Goal: Information Seeking & Learning: Learn about a topic

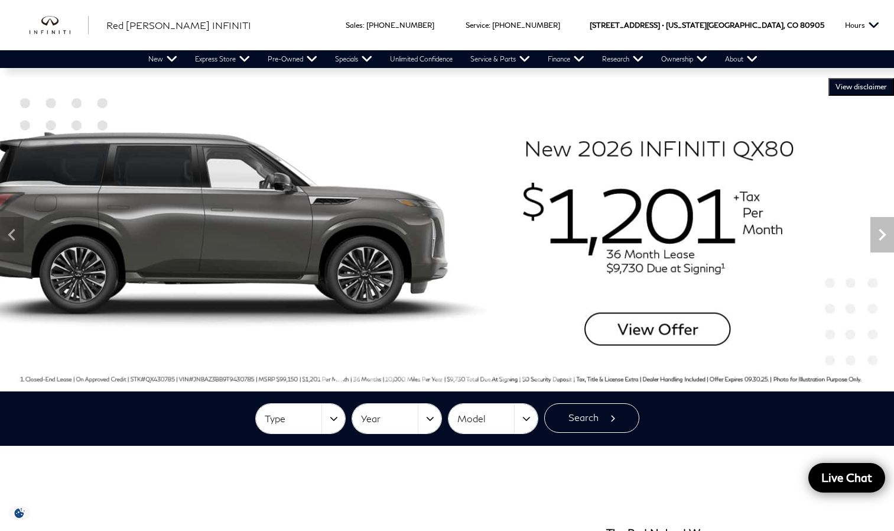
click at [648, 324] on img at bounding box center [447, 234] width 894 height 313
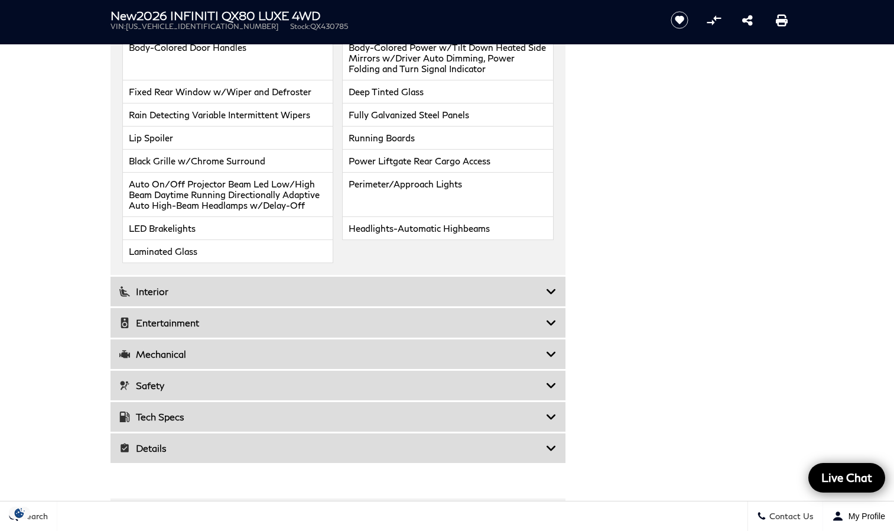
scroll to position [1655, 0]
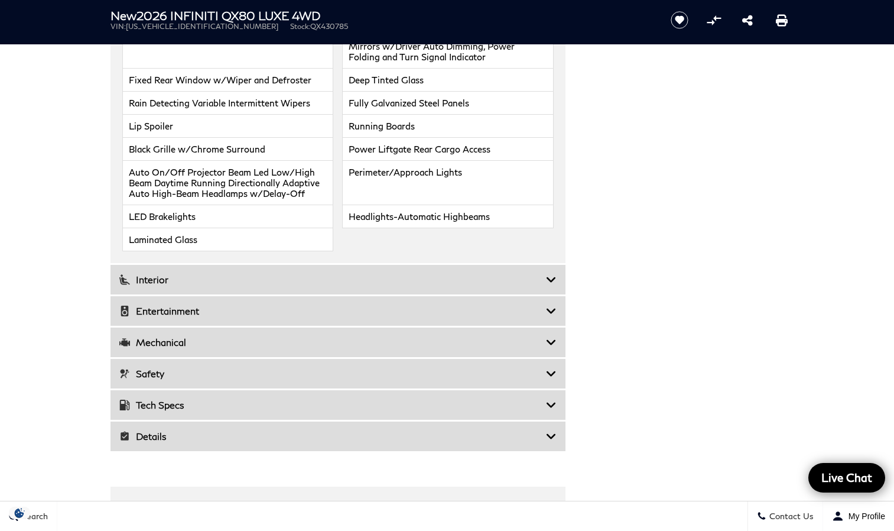
click at [547, 277] on icon at bounding box center [551, 280] width 11 height 12
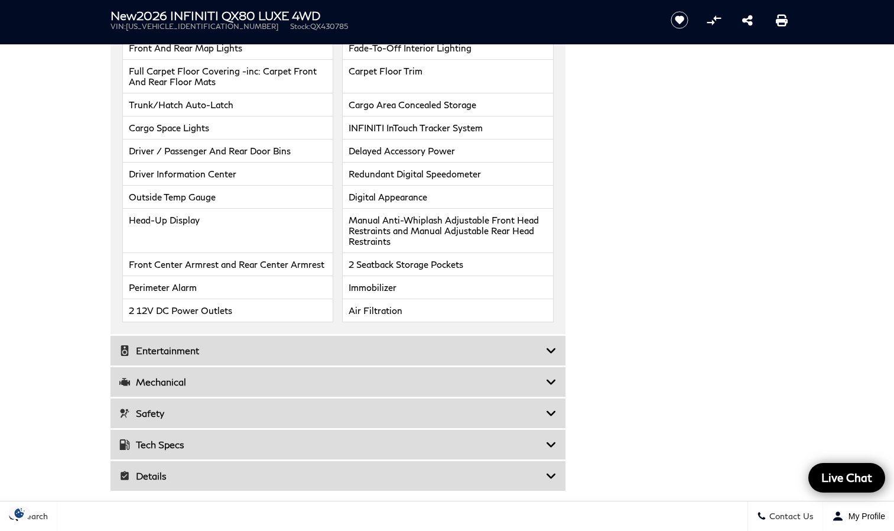
scroll to position [1891, 0]
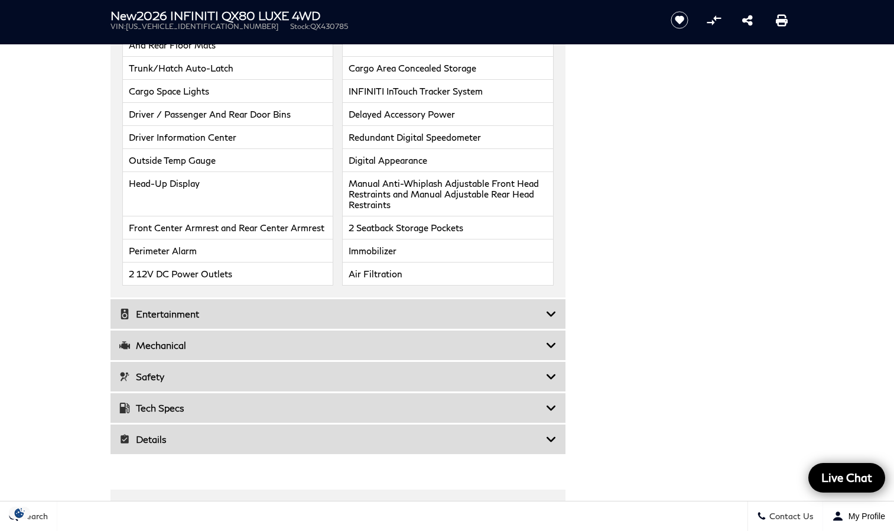
click at [554, 309] on icon at bounding box center [551, 314] width 11 height 12
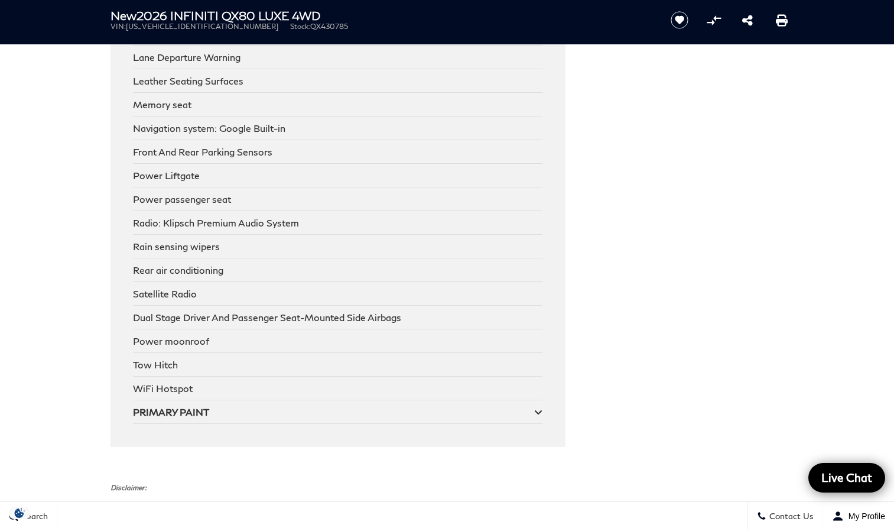
scroll to position [2128, 0]
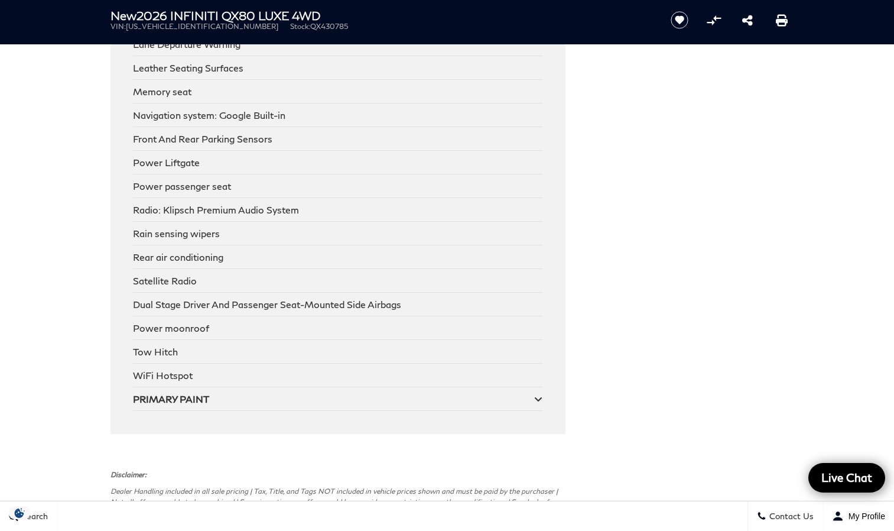
click at [540, 396] on icon at bounding box center [538, 398] width 8 height 9
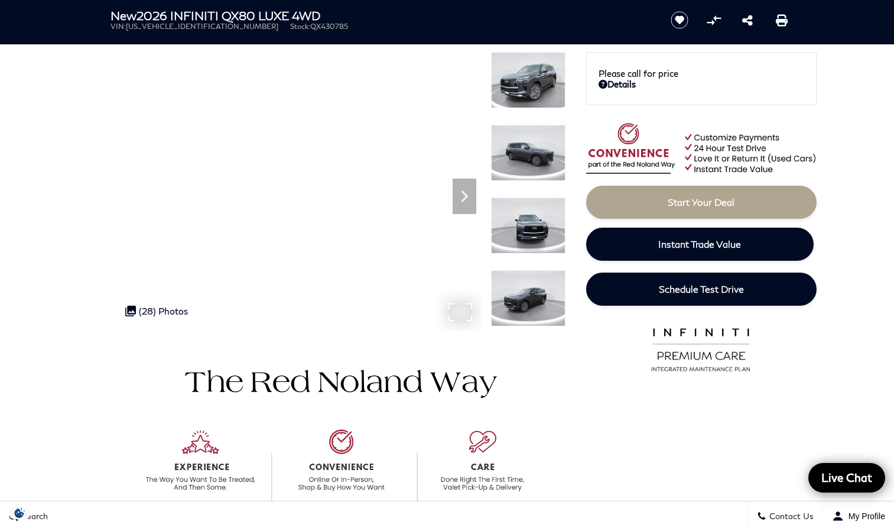
scroll to position [0, 0]
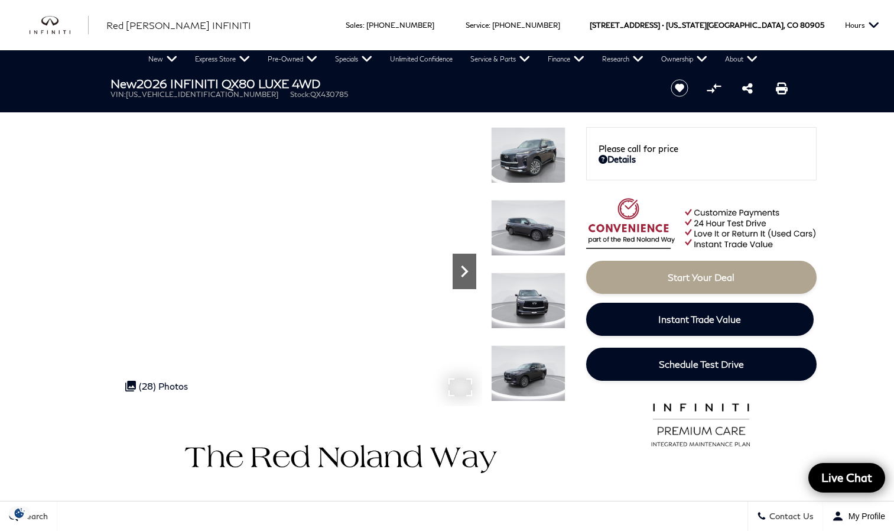
click at [461, 275] on icon "Next" at bounding box center [465, 271] width 24 height 24
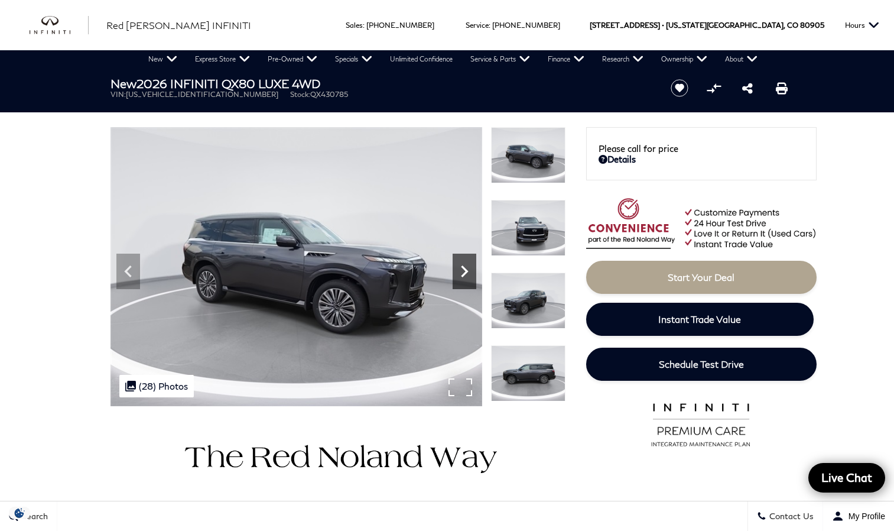
click at [464, 261] on icon "Next" at bounding box center [465, 271] width 24 height 24
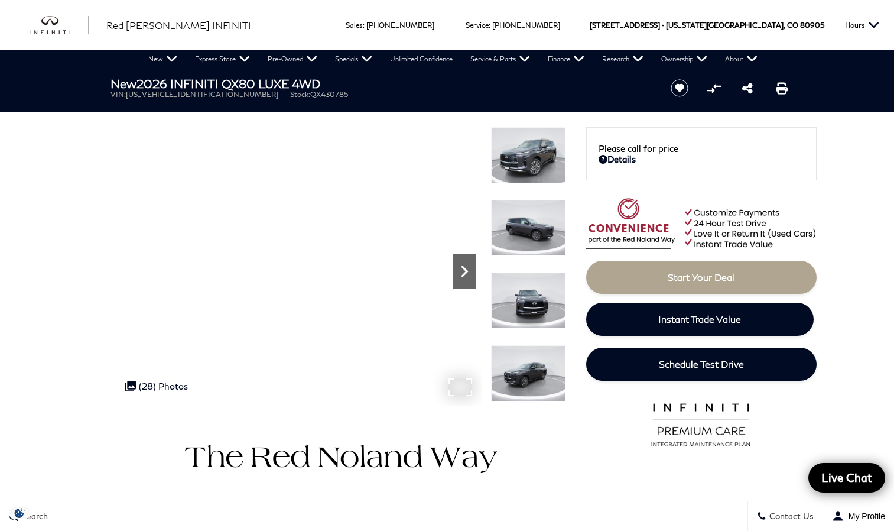
click at [465, 261] on icon "Next" at bounding box center [465, 271] width 24 height 24
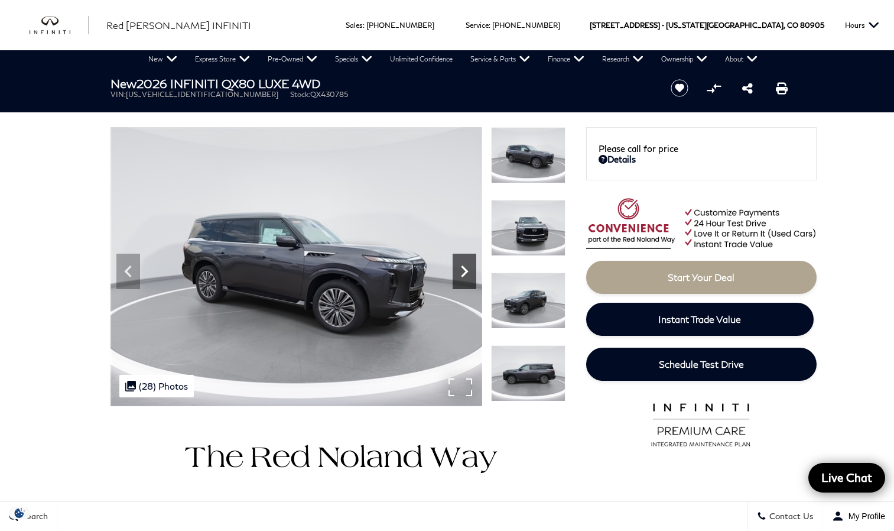
click at [465, 261] on icon "Next" at bounding box center [465, 271] width 24 height 24
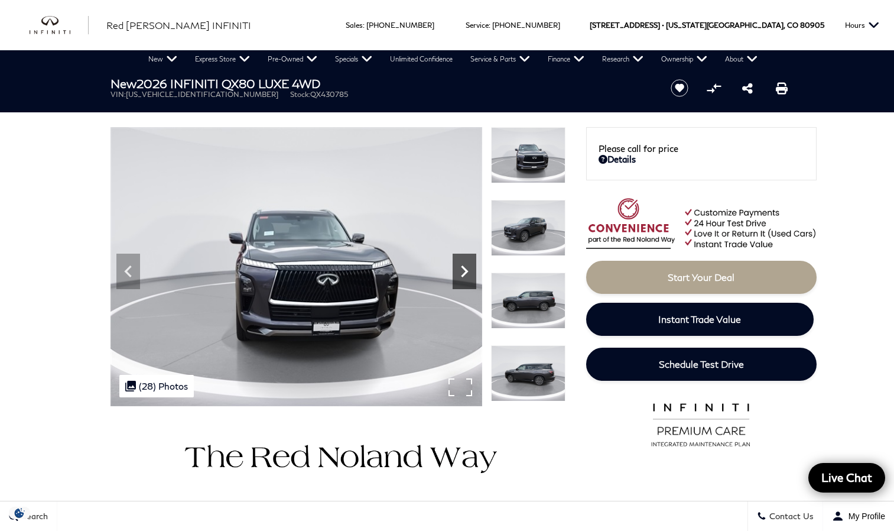
click at [465, 261] on icon "Next" at bounding box center [465, 271] width 24 height 24
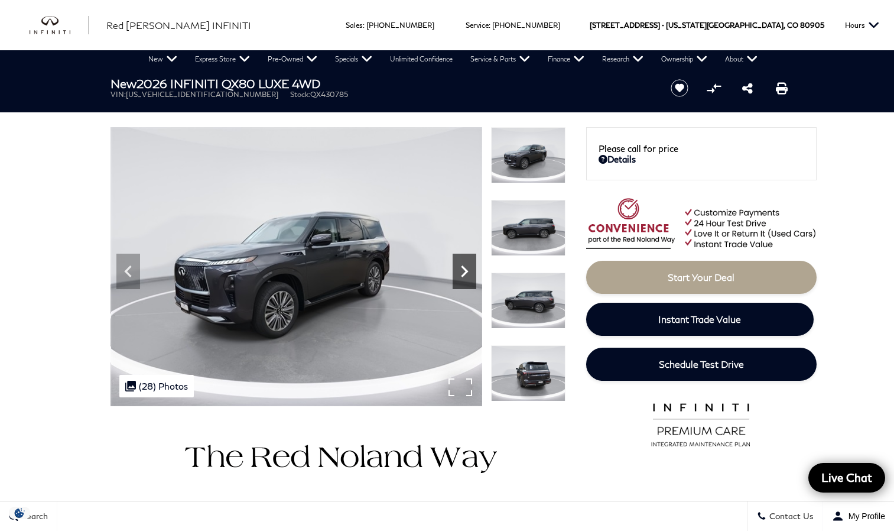
click at [466, 261] on icon "Next" at bounding box center [465, 271] width 24 height 24
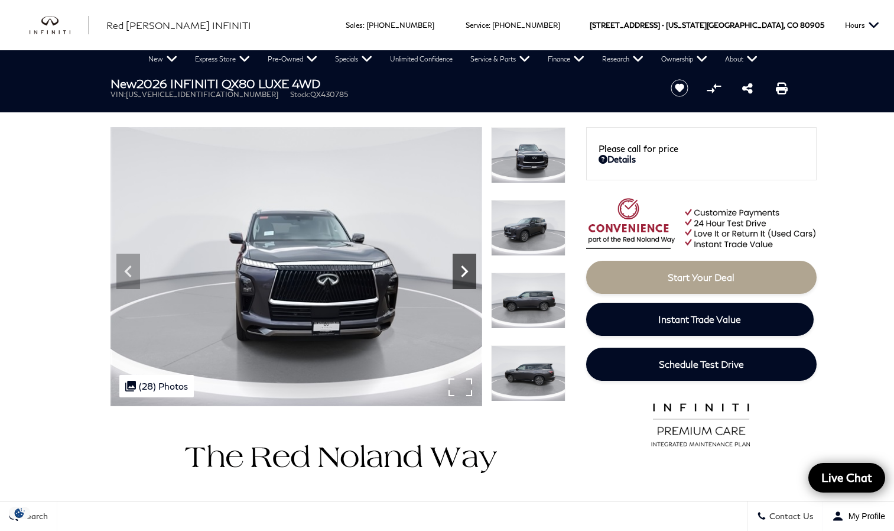
click at [466, 261] on icon "Next" at bounding box center [465, 271] width 24 height 24
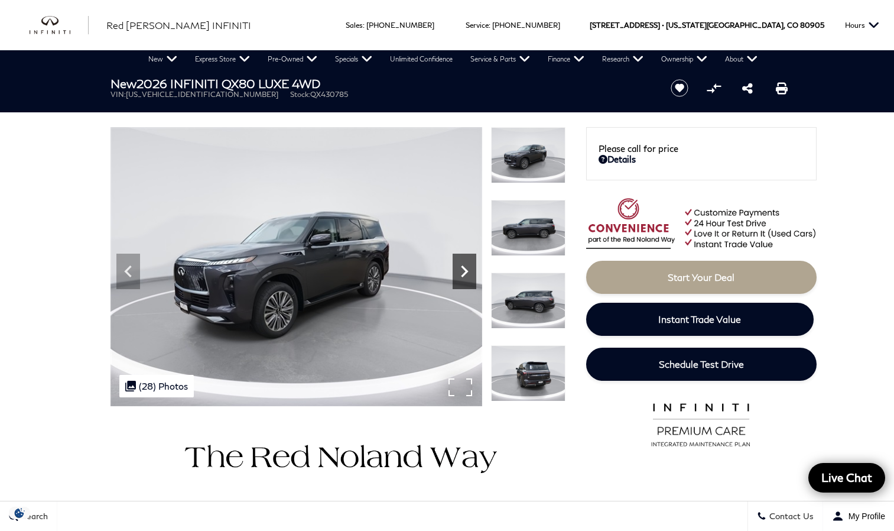
click at [466, 261] on icon "Next" at bounding box center [465, 271] width 24 height 24
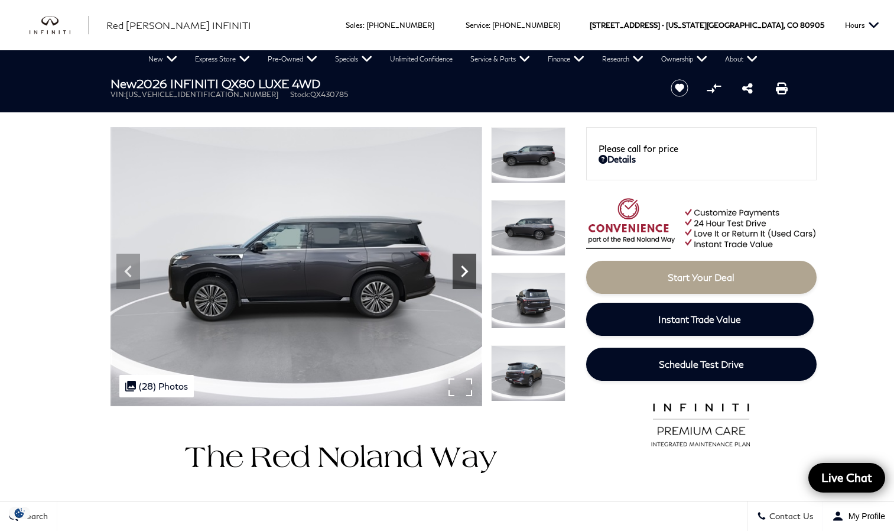
click at [466, 261] on icon "Next" at bounding box center [465, 271] width 24 height 24
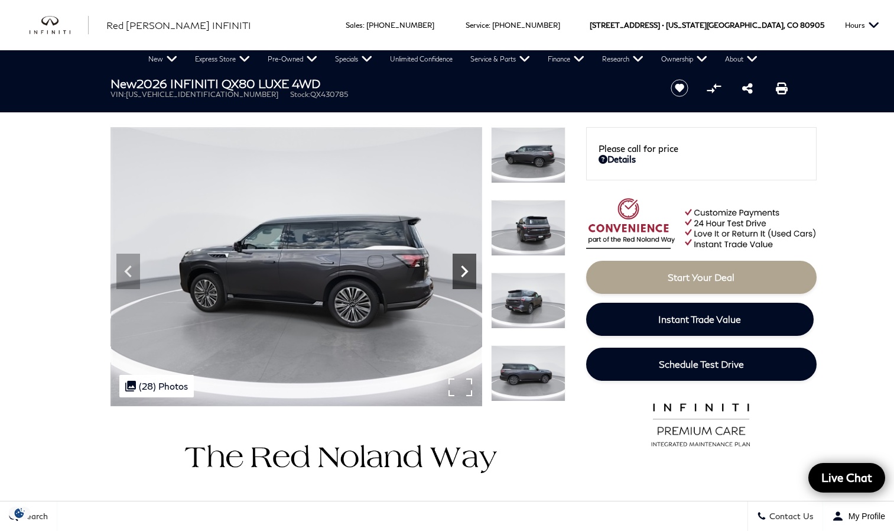
click at [466, 261] on icon "Next" at bounding box center [465, 271] width 24 height 24
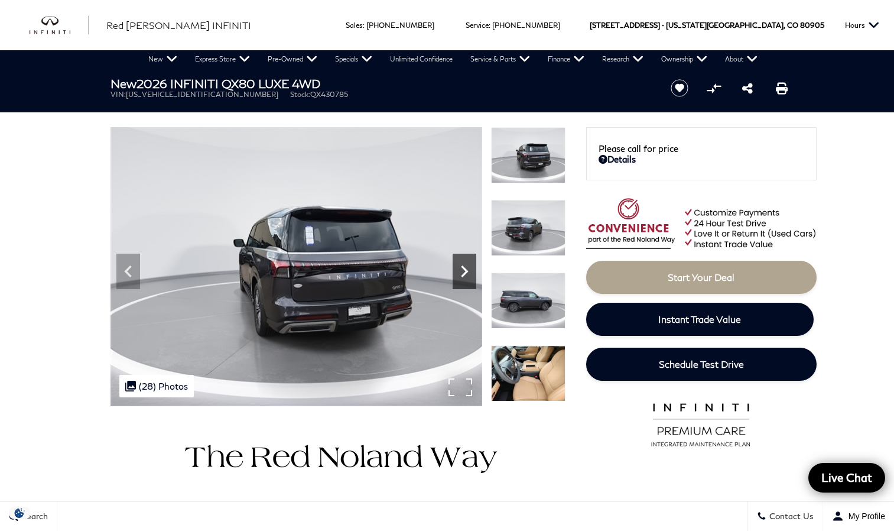
click at [467, 261] on icon "Next" at bounding box center [465, 271] width 24 height 24
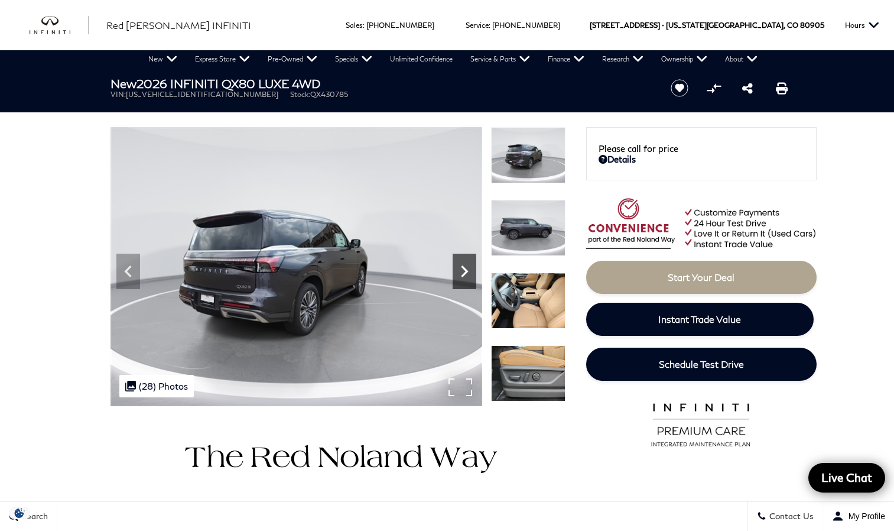
click at [467, 261] on icon "Next" at bounding box center [465, 271] width 24 height 24
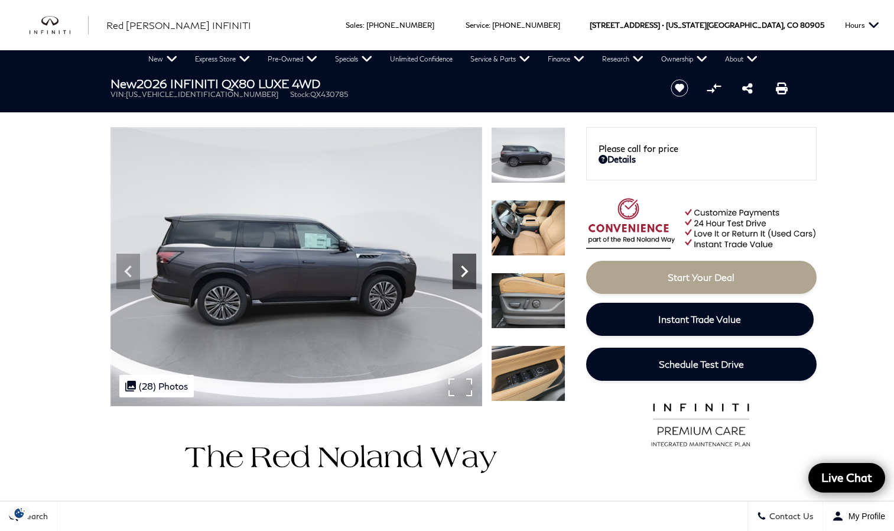
click at [467, 261] on icon "Next" at bounding box center [465, 271] width 24 height 24
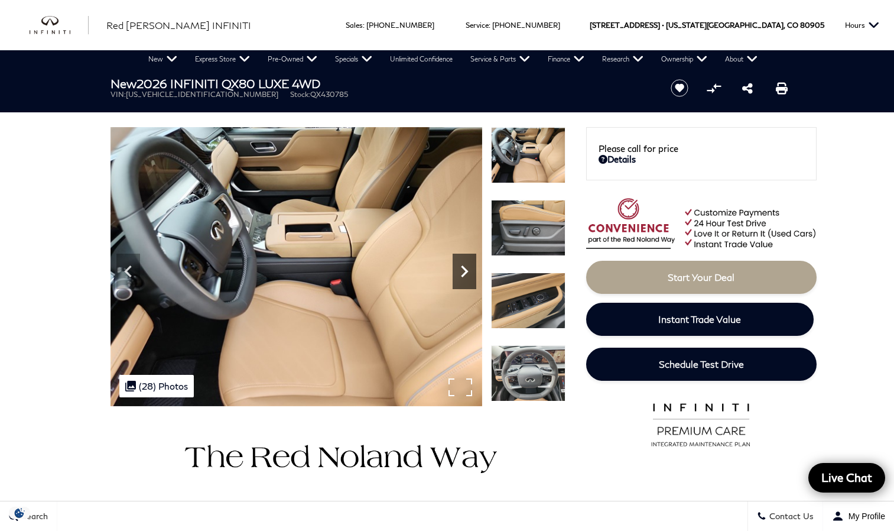
click at [467, 261] on icon "Next" at bounding box center [465, 271] width 24 height 24
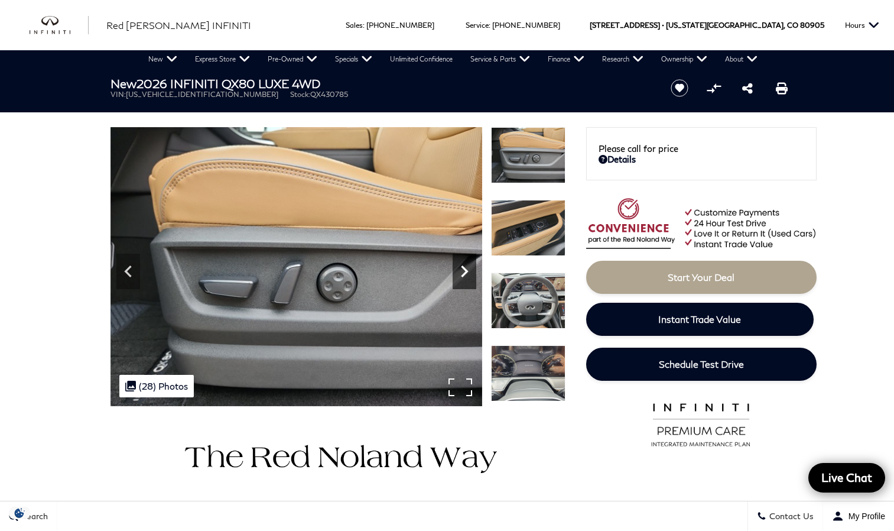
click at [467, 261] on icon "Next" at bounding box center [465, 271] width 24 height 24
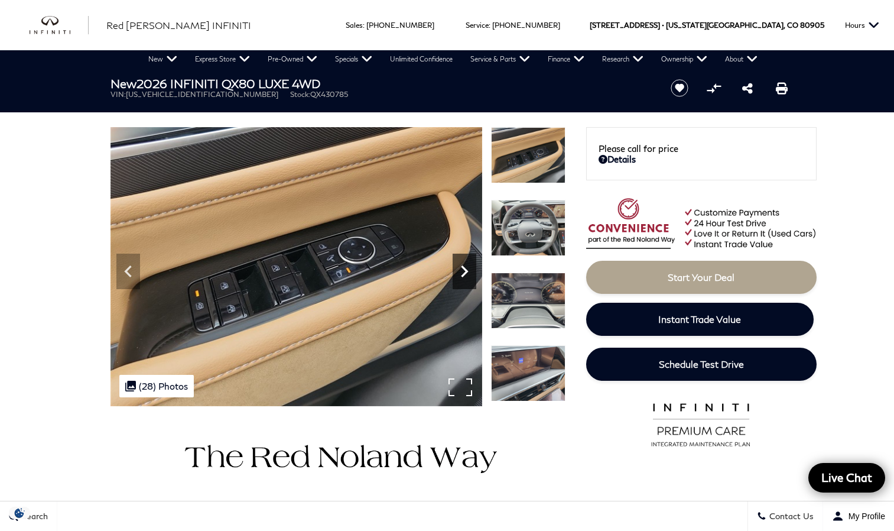
click at [467, 262] on icon "Next" at bounding box center [465, 271] width 24 height 24
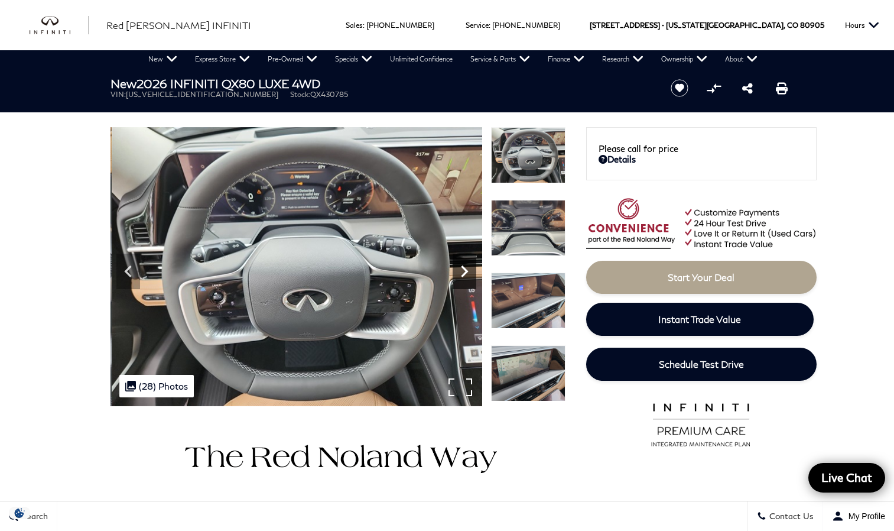
click at [468, 262] on icon "Next" at bounding box center [465, 271] width 24 height 24
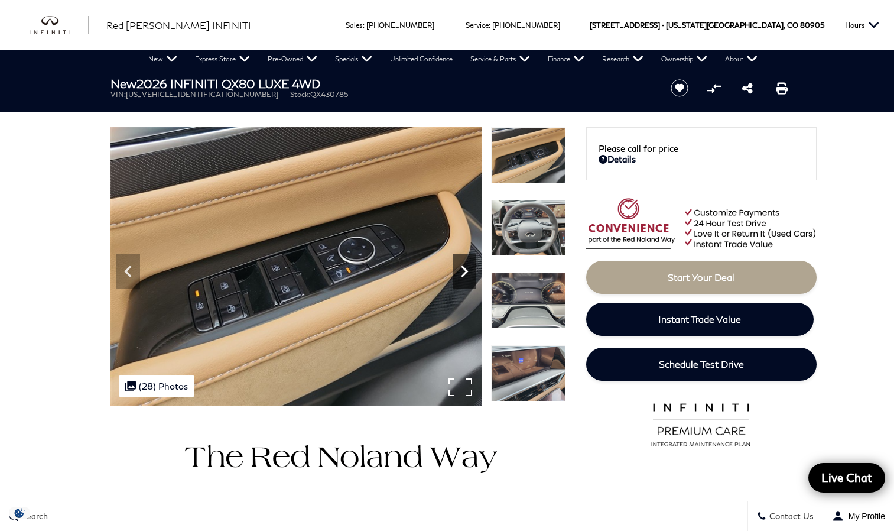
click at [468, 262] on icon "Next" at bounding box center [465, 271] width 24 height 24
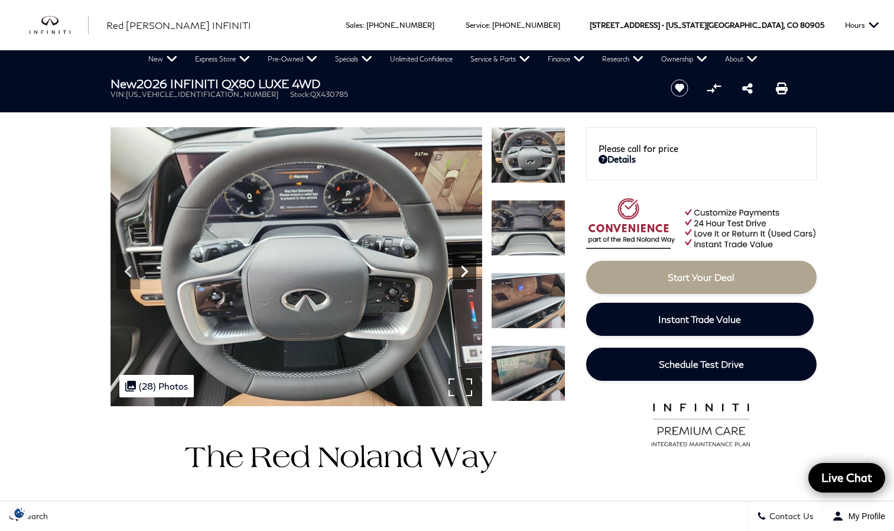
click at [468, 262] on icon "Next" at bounding box center [465, 271] width 24 height 24
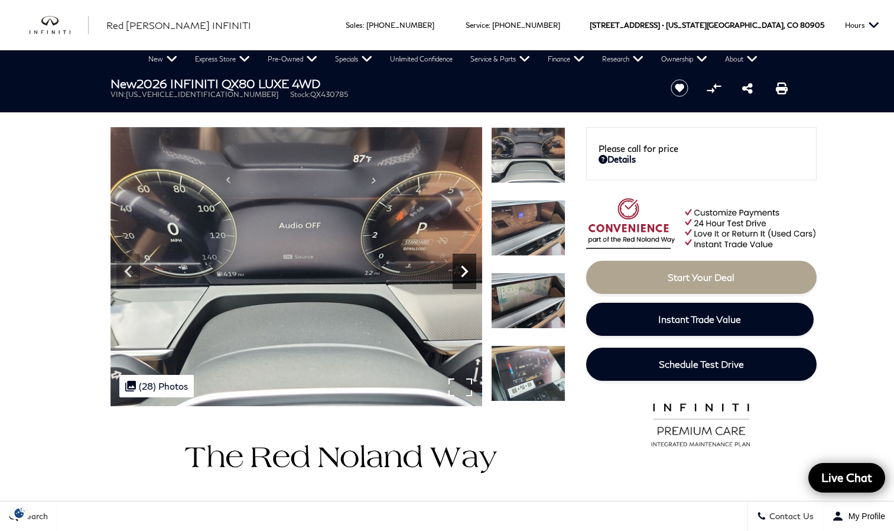
click at [468, 262] on icon "Next" at bounding box center [465, 271] width 24 height 24
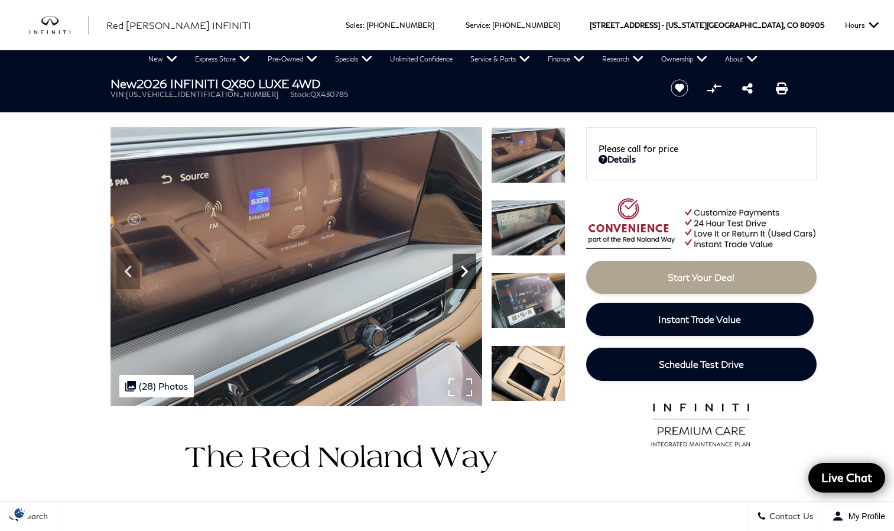
click at [469, 262] on icon "Next" at bounding box center [465, 271] width 24 height 24
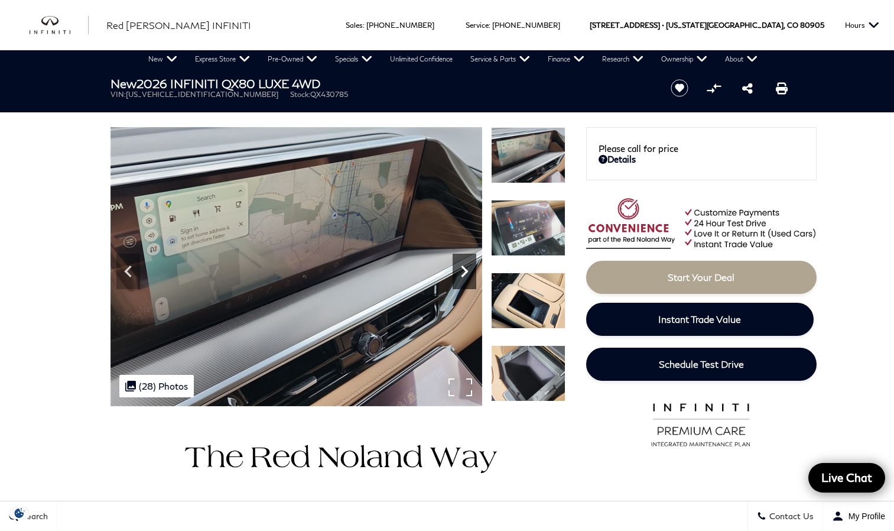
click at [469, 262] on icon "Next" at bounding box center [465, 271] width 24 height 24
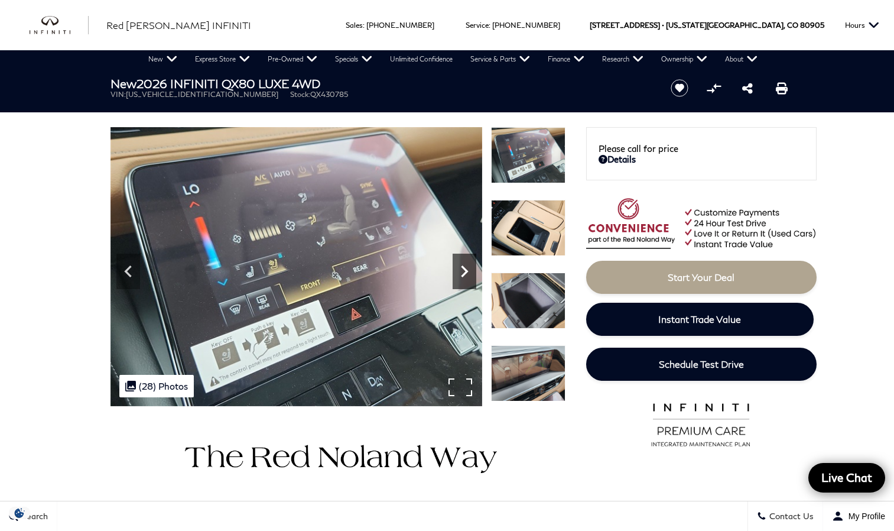
click at [469, 262] on icon "Next" at bounding box center [465, 271] width 24 height 24
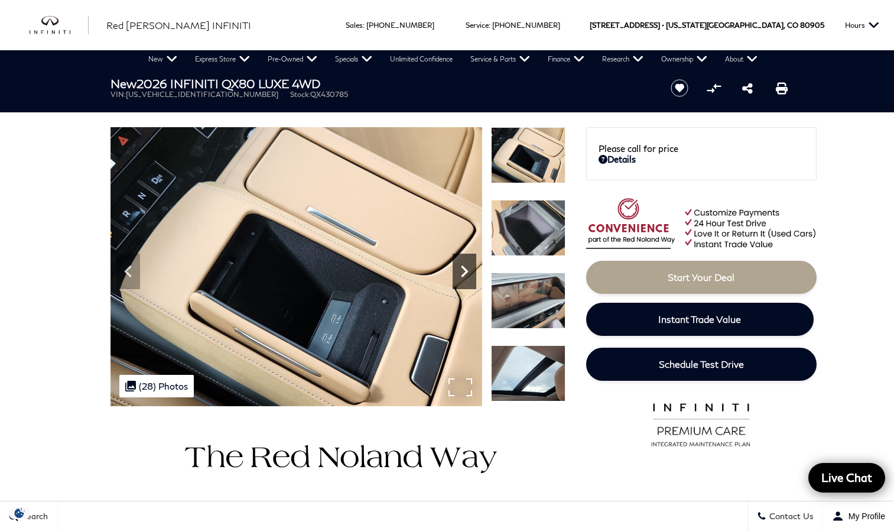
click at [469, 262] on icon "Next" at bounding box center [465, 271] width 24 height 24
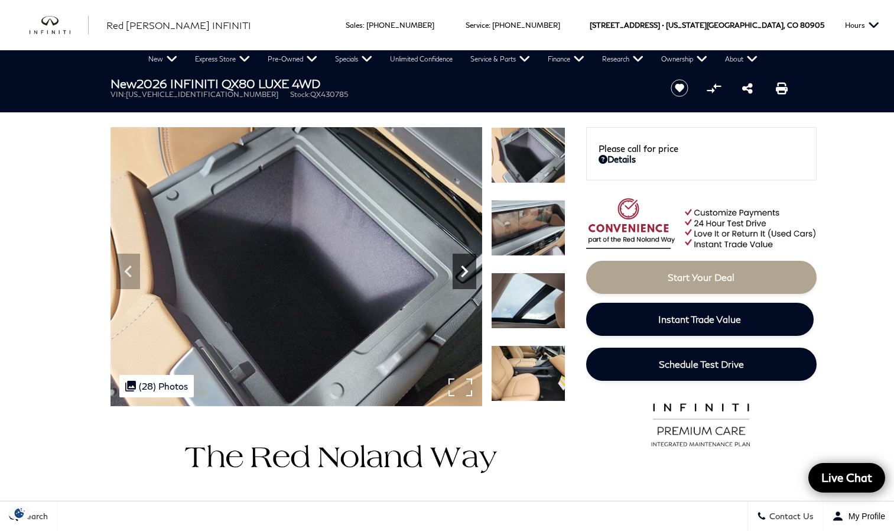
click at [469, 262] on icon "Next" at bounding box center [465, 271] width 24 height 24
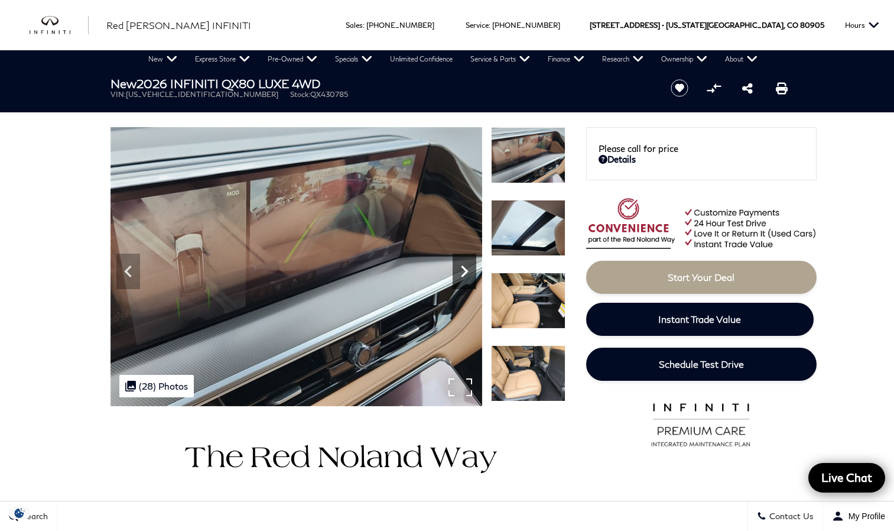
click at [469, 262] on icon "Next" at bounding box center [465, 271] width 24 height 24
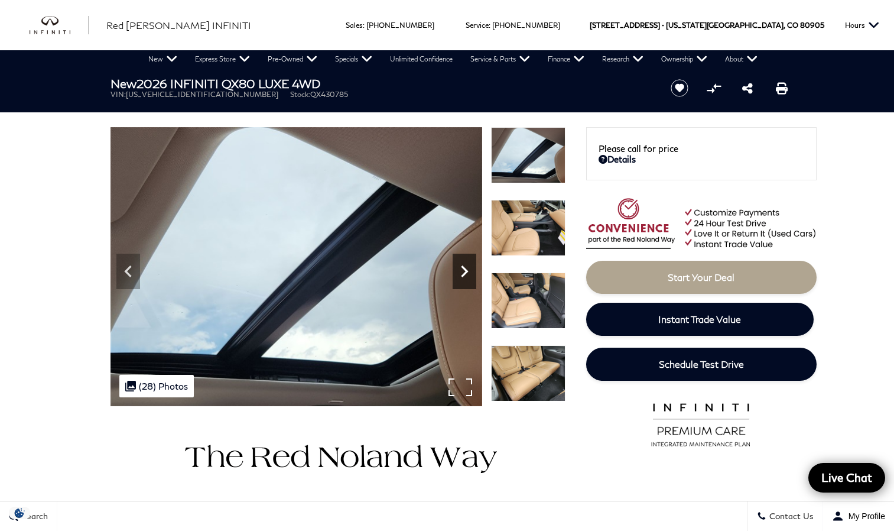
click at [469, 262] on icon "Next" at bounding box center [465, 271] width 24 height 24
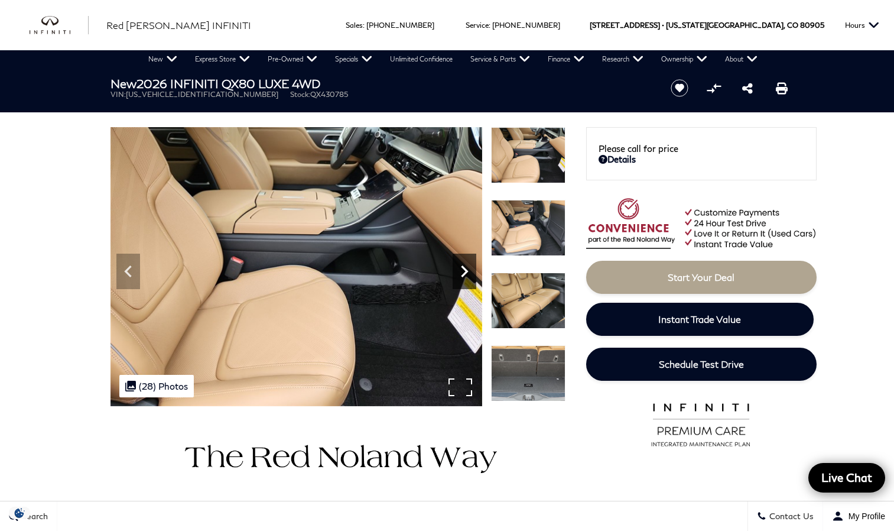
click at [469, 262] on icon "Next" at bounding box center [465, 271] width 24 height 24
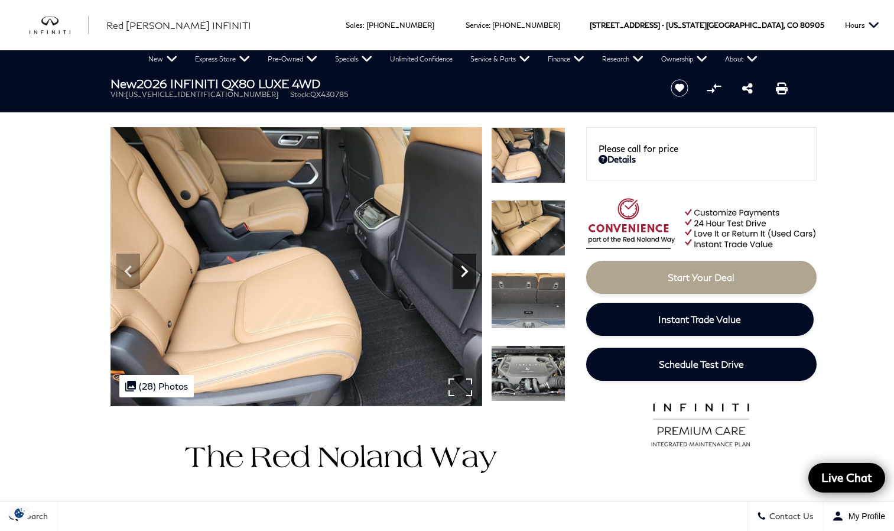
click at [469, 262] on icon "Next" at bounding box center [465, 271] width 24 height 24
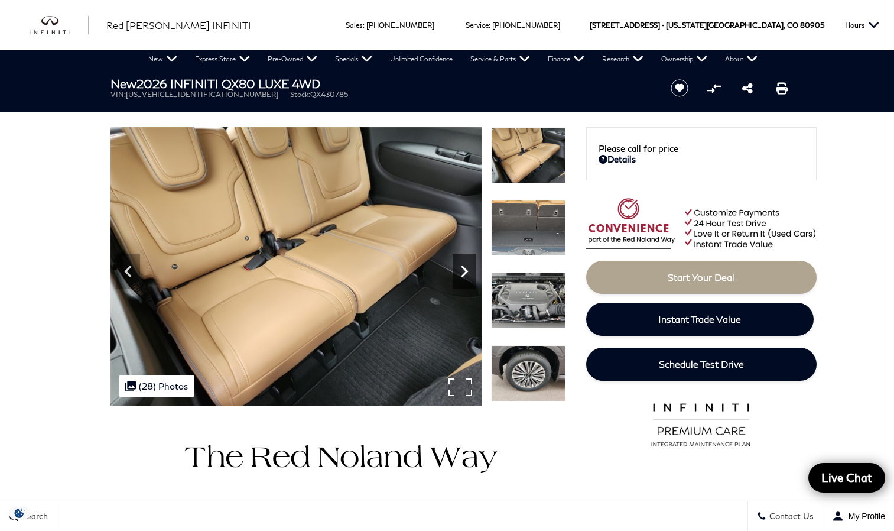
click at [469, 262] on icon "Next" at bounding box center [465, 271] width 24 height 24
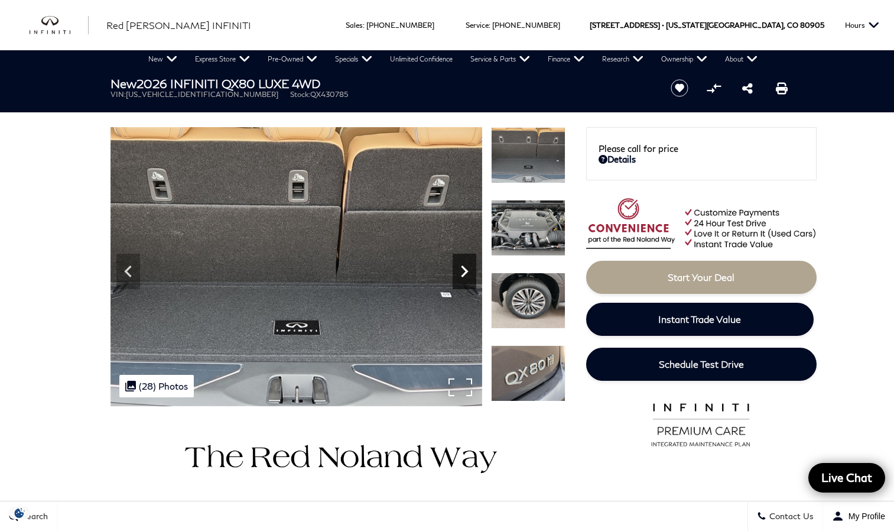
click at [469, 262] on icon "Next" at bounding box center [465, 271] width 24 height 24
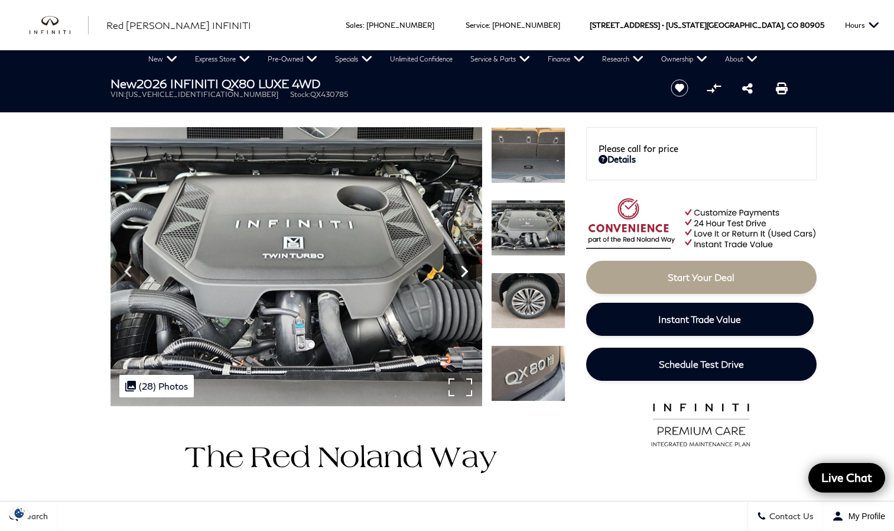
click at [469, 262] on icon "Next" at bounding box center [465, 271] width 24 height 24
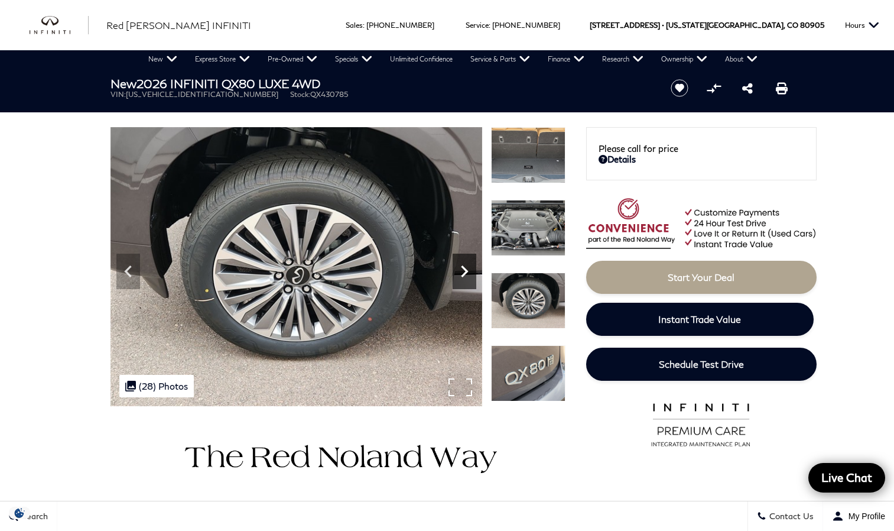
click at [469, 262] on icon "Next" at bounding box center [465, 271] width 24 height 24
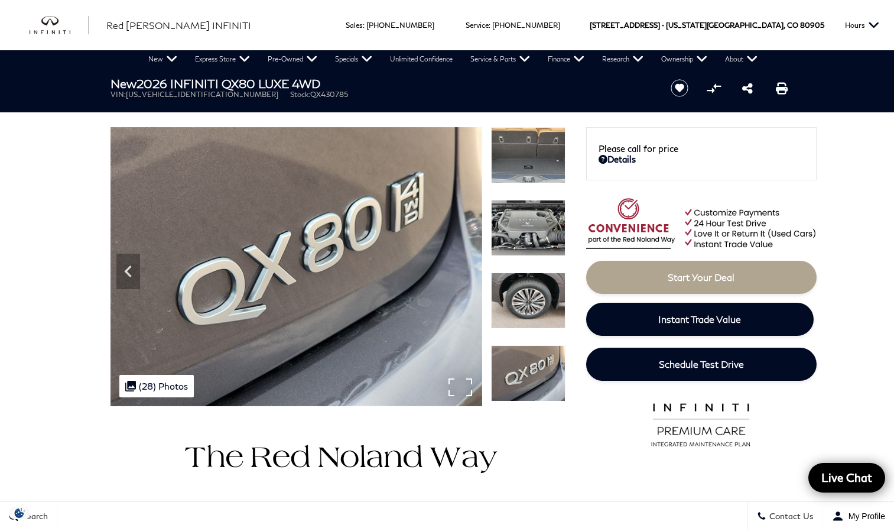
click at [469, 262] on img at bounding box center [297, 266] width 372 height 279
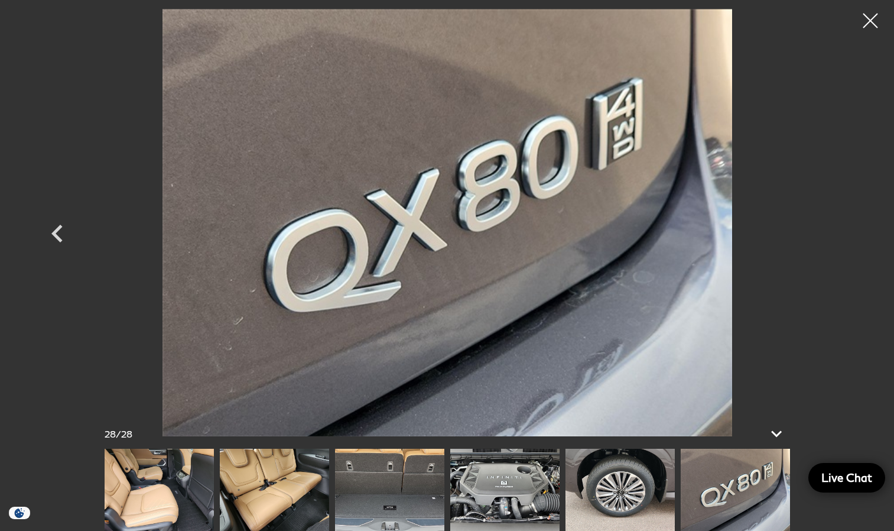
click at [469, 262] on img at bounding box center [447, 222] width 709 height 427
click at [869, 19] on div at bounding box center [870, 20] width 31 height 31
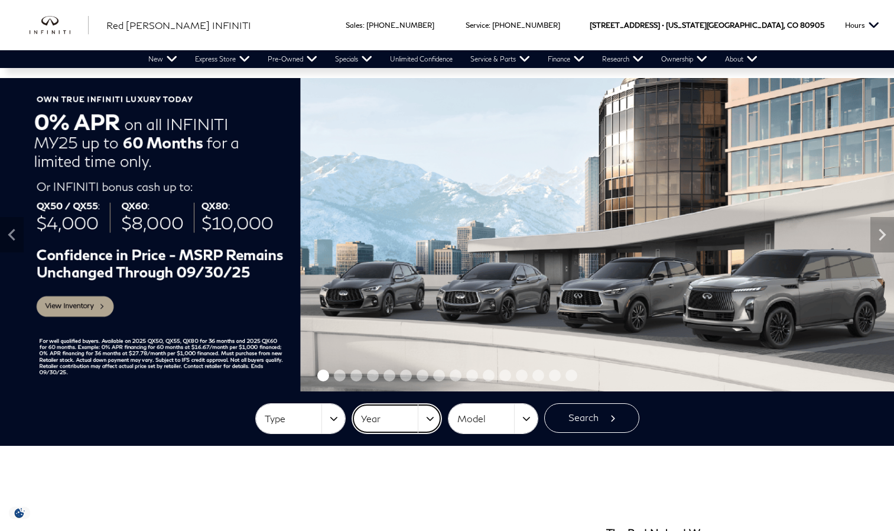
click at [375, 419] on span "Year" at bounding box center [389, 419] width 57 height 20
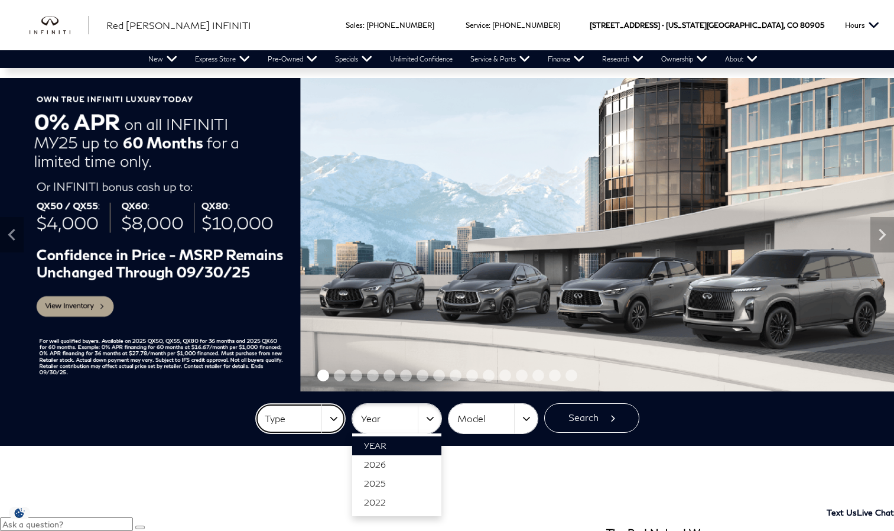
click at [330, 417] on button "Type" at bounding box center [300, 419] width 89 height 30
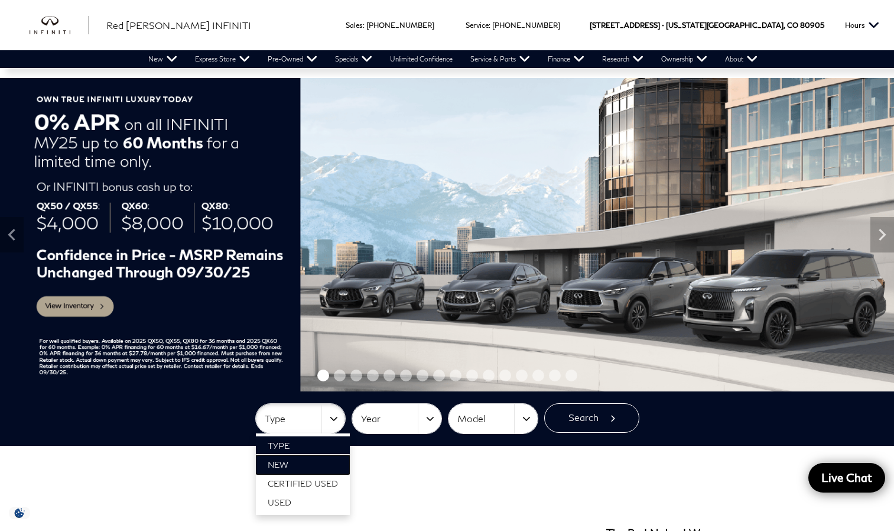
click at [314, 459] on link "New" at bounding box center [303, 464] width 94 height 19
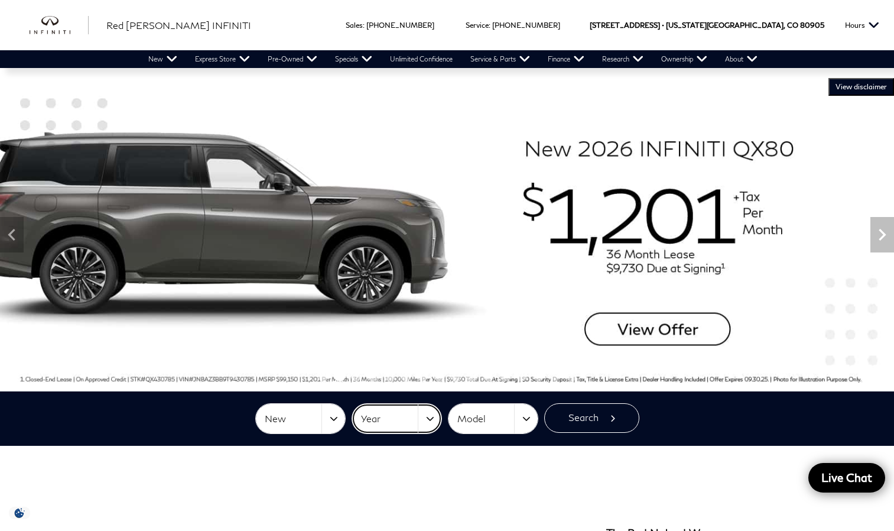
click at [425, 416] on button "Year" at bounding box center [396, 419] width 89 height 30
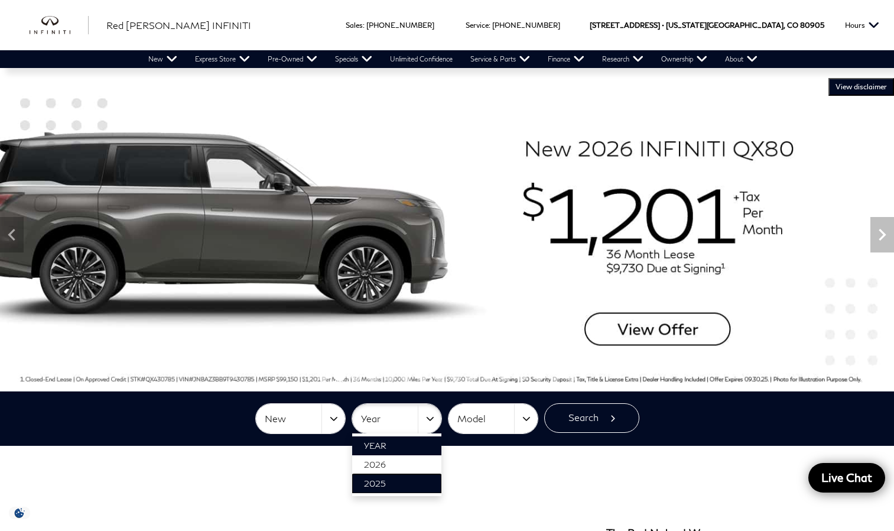
click at [398, 481] on link "2025" at bounding box center [396, 483] width 89 height 19
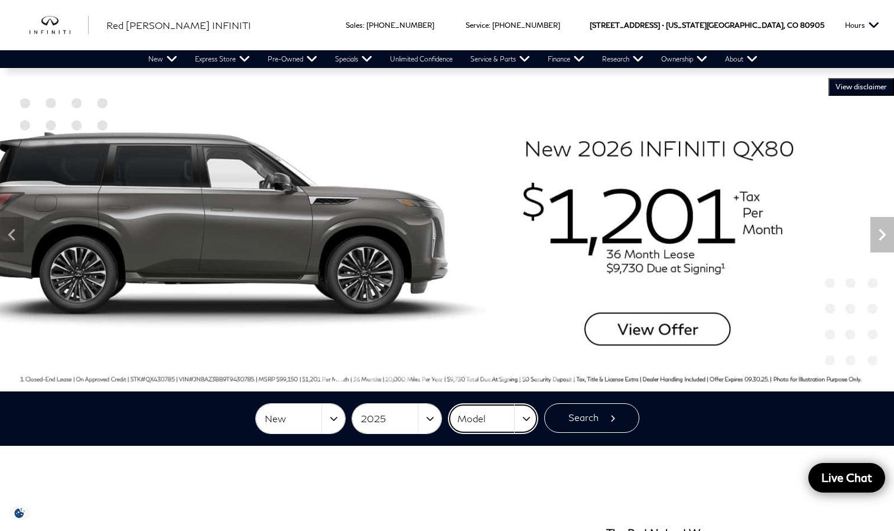
click at [518, 416] on button "Model" at bounding box center [493, 419] width 89 height 30
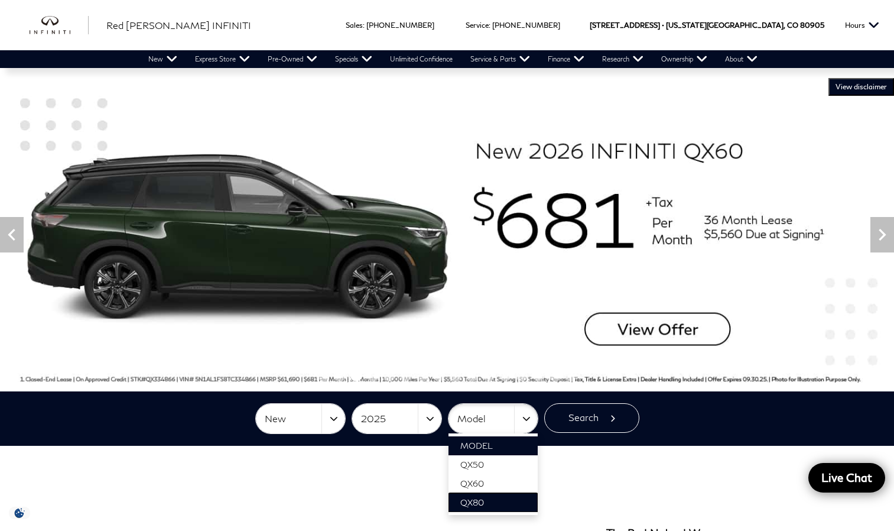
click at [497, 505] on link "QX80" at bounding box center [493, 502] width 89 height 19
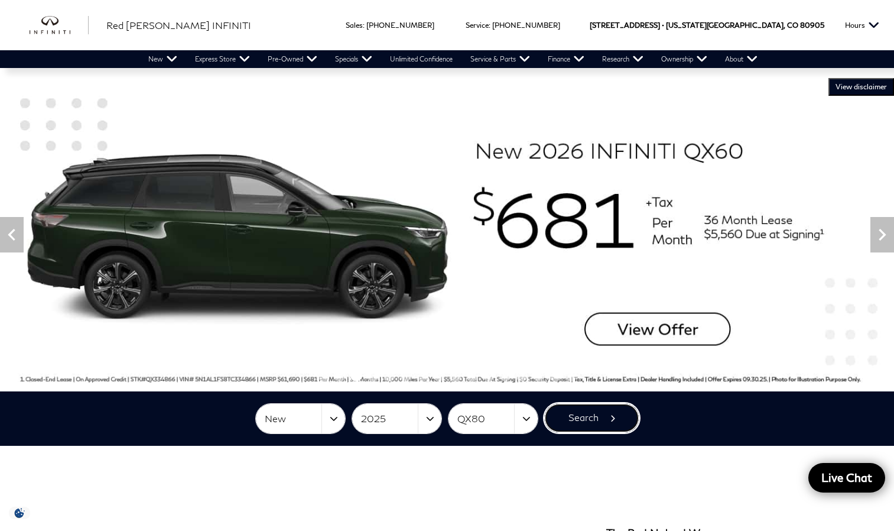
click at [576, 420] on button "Search" at bounding box center [591, 418] width 95 height 30
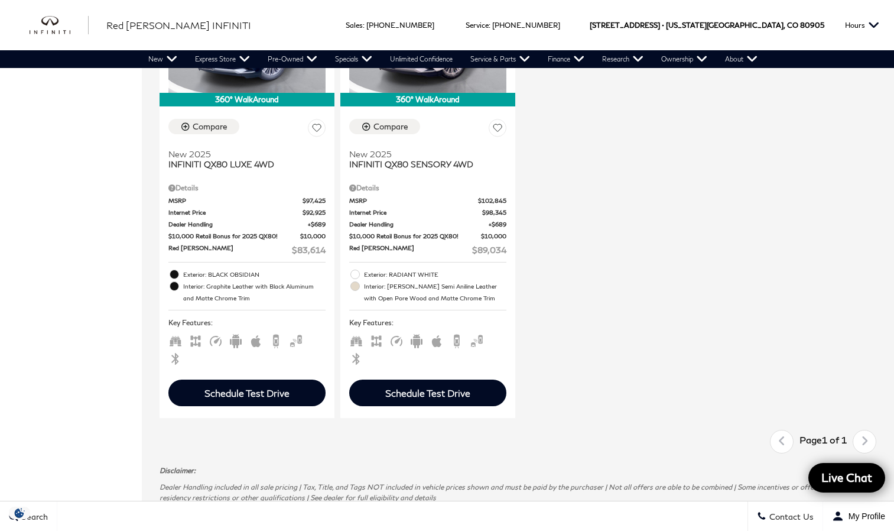
scroll to position [828, 0]
